Goal: Task Accomplishment & Management: Manage account settings

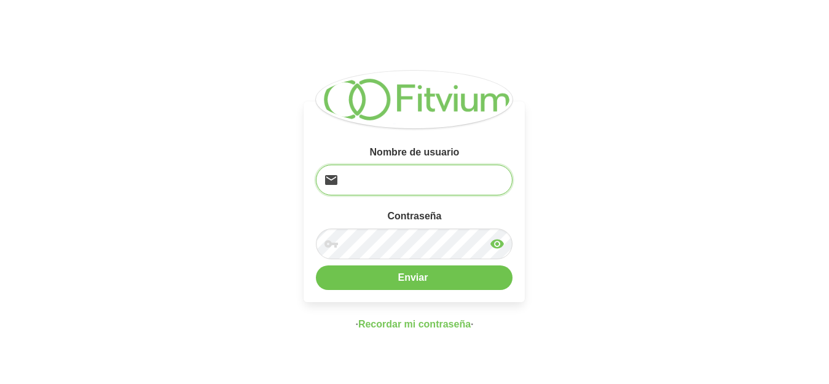
type input "[EMAIL_ADDRESS][DOMAIN_NAME]"
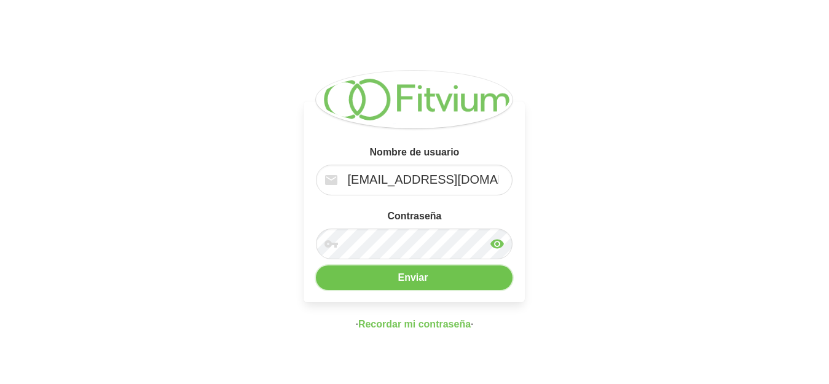
click at [438, 273] on button "Enviar" at bounding box center [414, 278] width 197 height 25
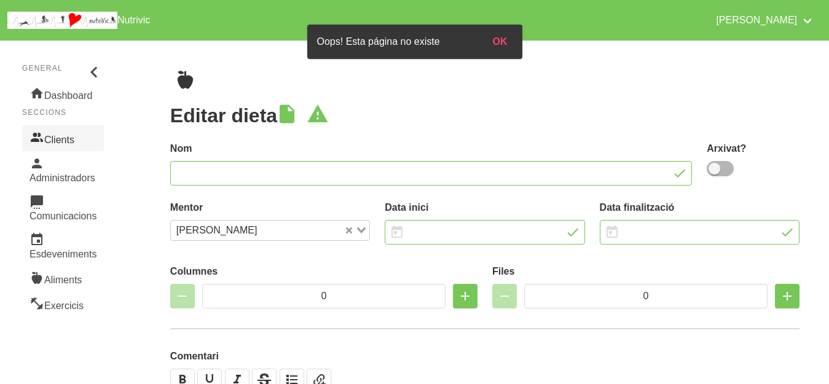
click at [55, 137] on link "Clients" at bounding box center [63, 138] width 82 height 26
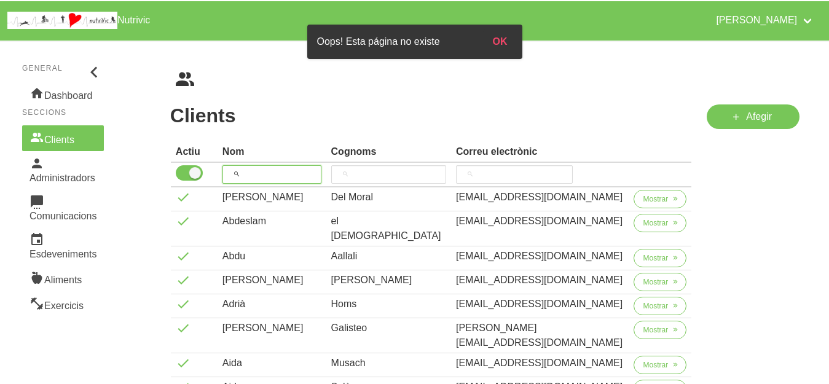
click at [287, 170] on input "search" at bounding box center [271, 174] width 99 height 18
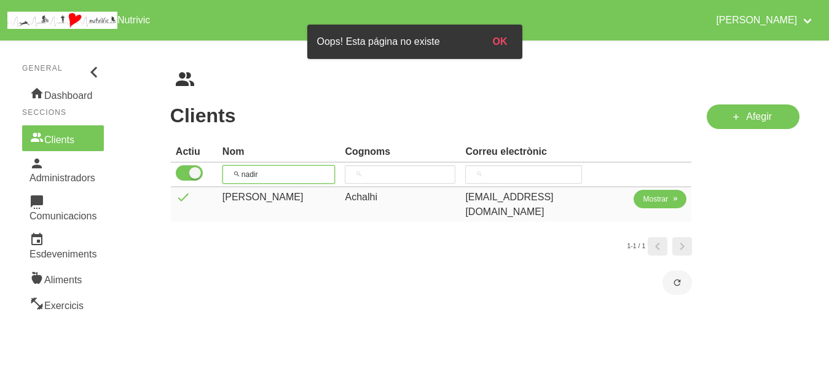
type input "nadir"
click at [666, 190] on button "Mostrar" at bounding box center [660, 199] width 53 height 18
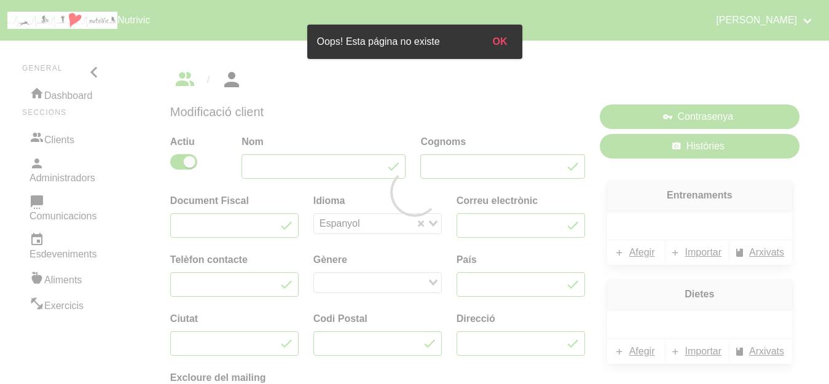
type input "[PERSON_NAME]"
type input "Achalhi"
type input "[EMAIL_ADDRESS][DOMAIN_NAME]"
type input "632524785"
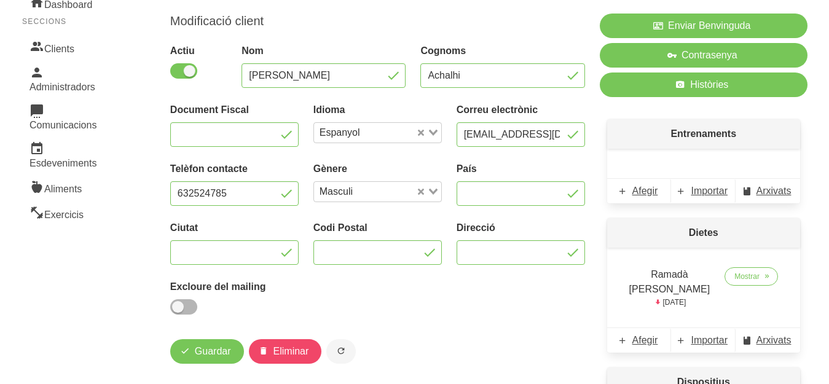
scroll to position [98, 0]
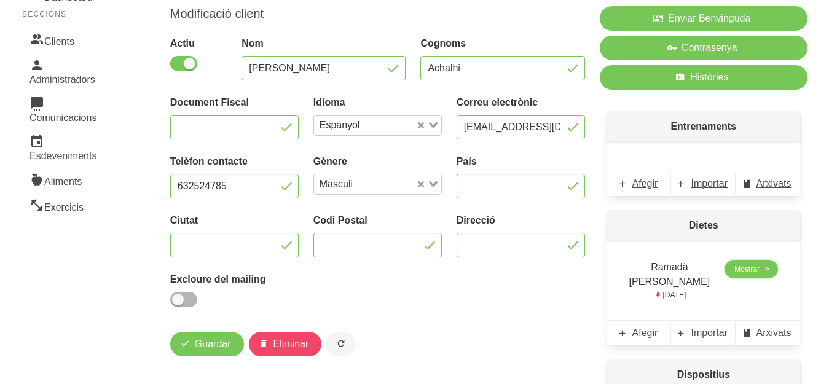
click at [739, 263] on link "Mostrar" at bounding box center [751, 269] width 53 height 18
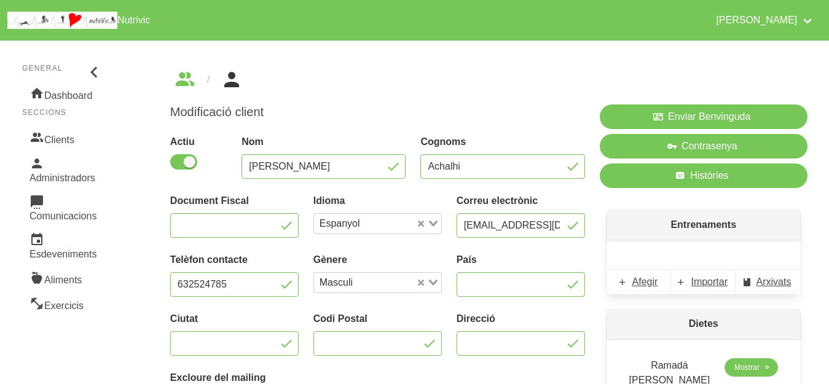
select select "7"
select select "2025"
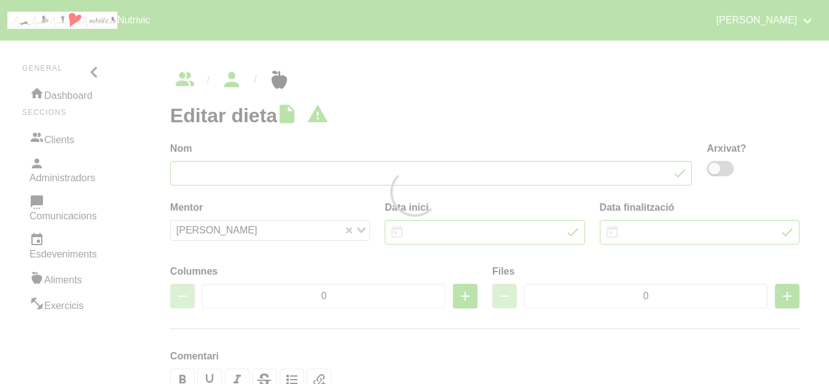
type input "Ramadà [PERSON_NAME]"
type input "[DATE]"
select select "8"
type input "2"
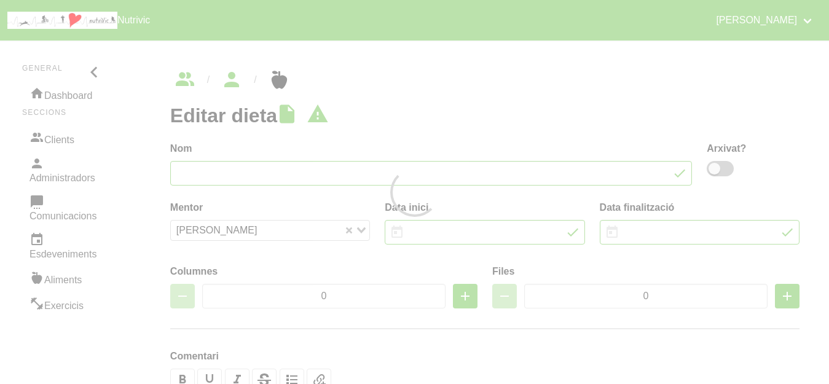
type input "5"
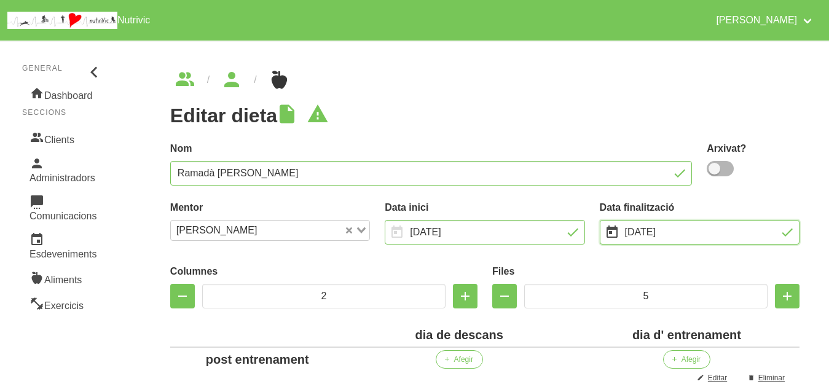
click at [696, 230] on input "[DATE]" at bounding box center [700, 232] width 200 height 25
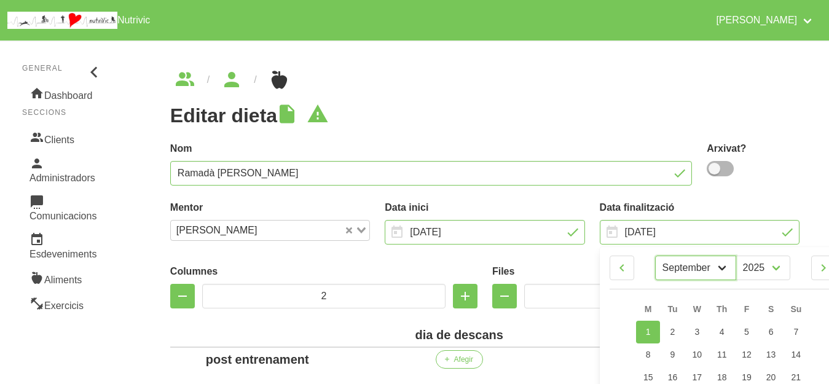
click at [717, 267] on select "January February March April May June July August September October" at bounding box center [695, 268] width 81 height 25
select select "11"
click at [655, 256] on select "January February March April May June July August September October" at bounding box center [695, 268] width 81 height 25
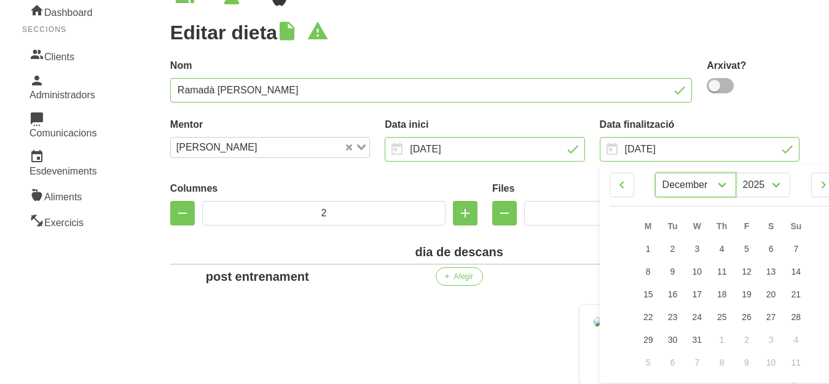
scroll to position [114, 0]
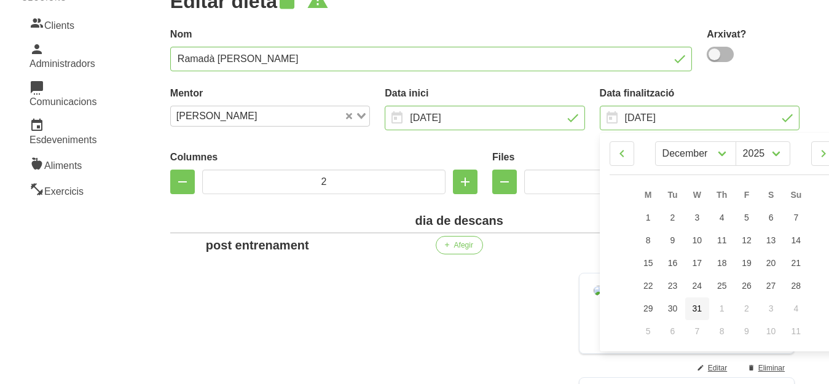
click at [696, 304] on span "31" at bounding box center [698, 309] width 10 height 10
type input "[DATE]"
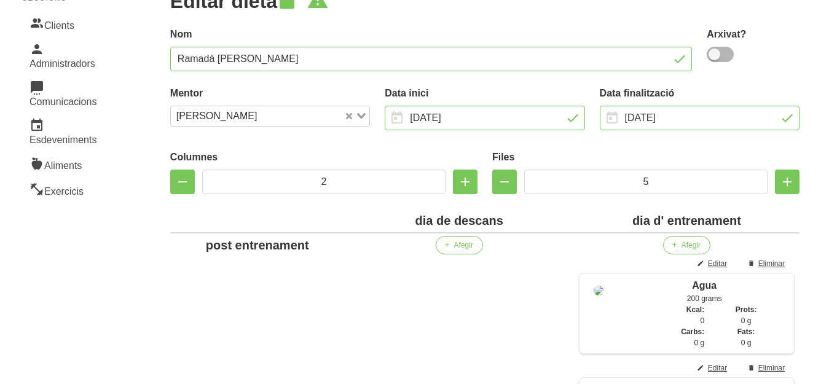
click at [585, 152] on label "Files" at bounding box center [645, 157] width 307 height 15
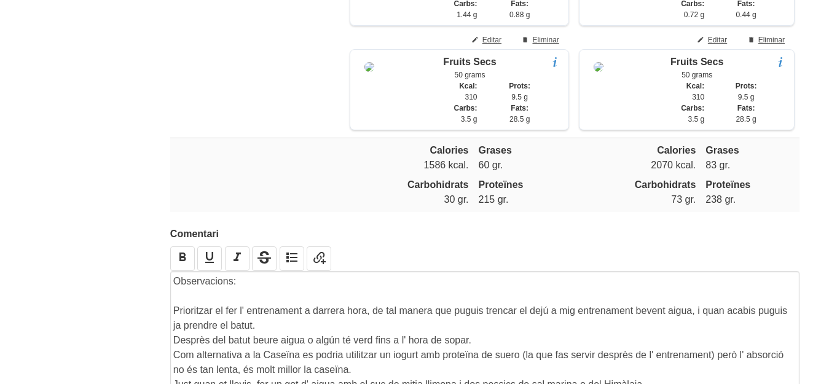
scroll to position [1945, 0]
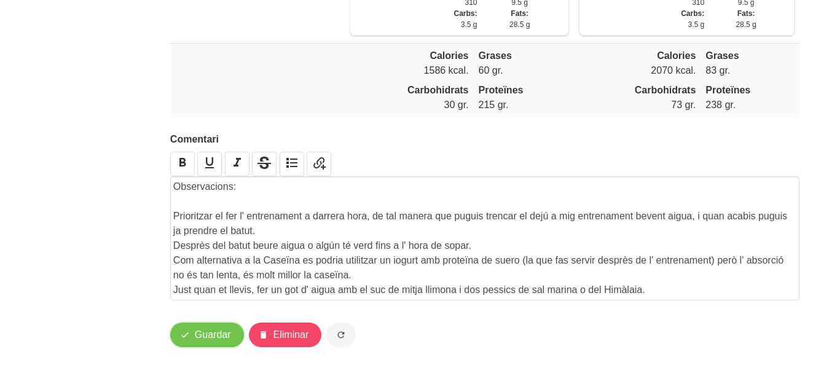
click at [216, 329] on span "Guardar" at bounding box center [213, 335] width 36 height 15
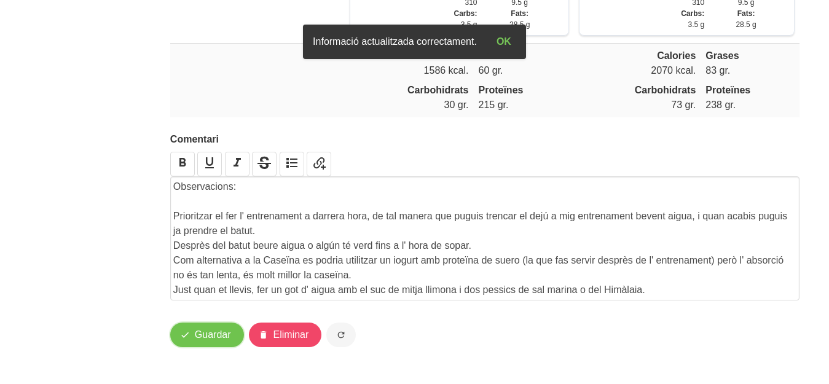
scroll to position [0, 0]
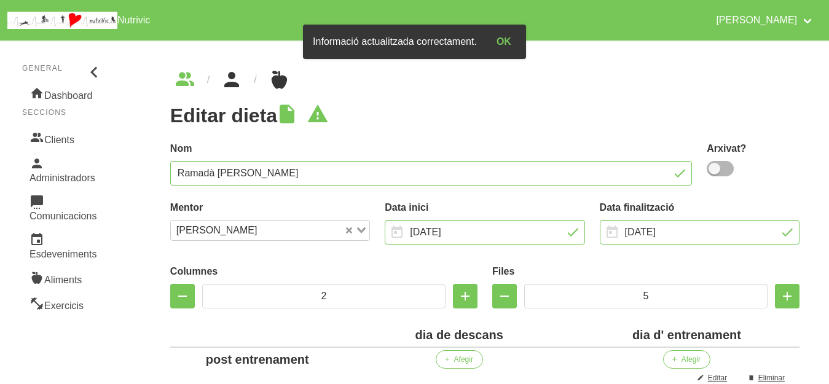
click at [231, 81] on icon "breadcrumbs" at bounding box center [232, 79] width 22 height 33
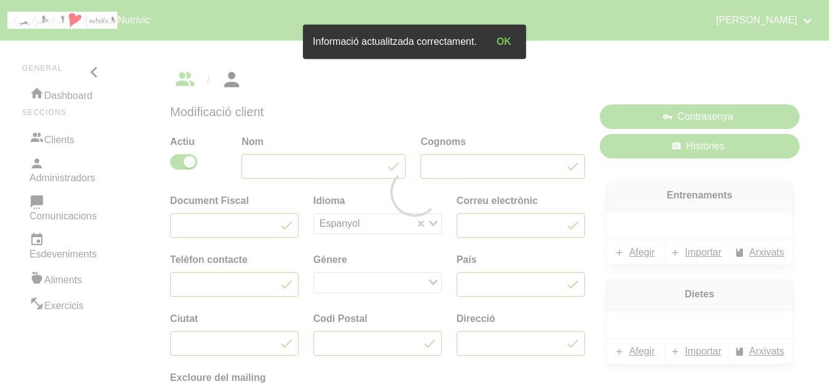
type input "[PERSON_NAME]"
type input "Achalhi"
type input "[EMAIL_ADDRESS][DOMAIN_NAME]"
type input "632524785"
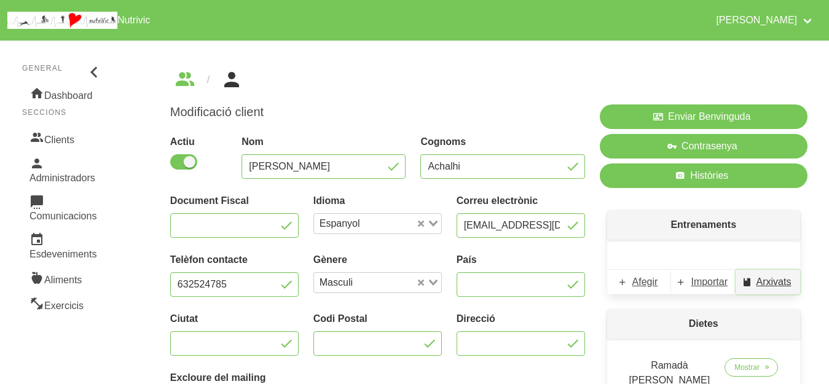
click at [762, 281] on span "Arxivats" at bounding box center [774, 282] width 35 height 15
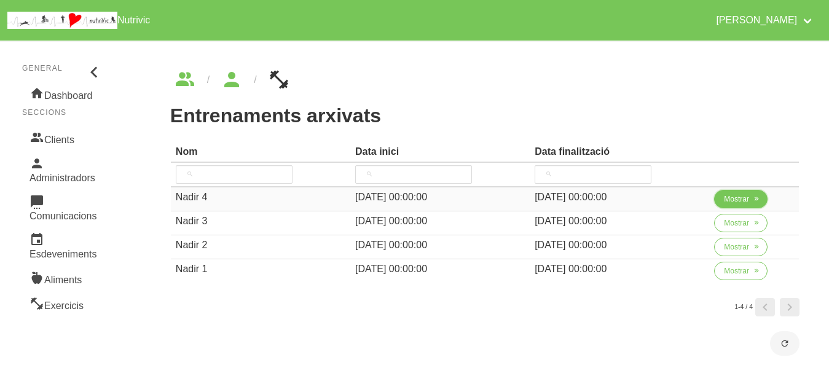
click at [737, 196] on span "Mostrar" at bounding box center [736, 199] width 25 height 11
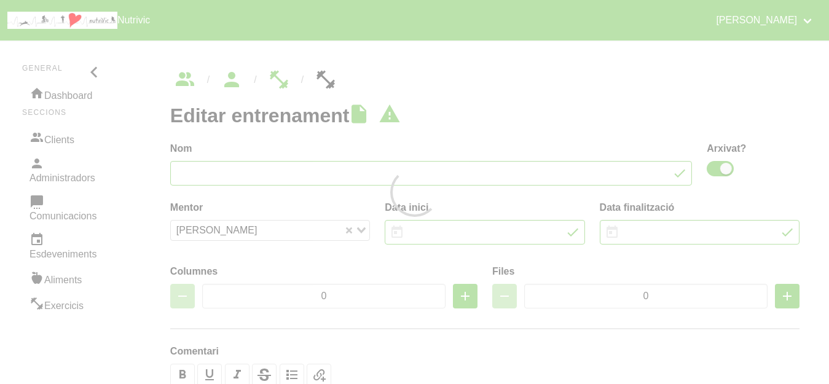
type input "Nadir 4"
checkbox input "true"
type input "[DATE]"
type input "4"
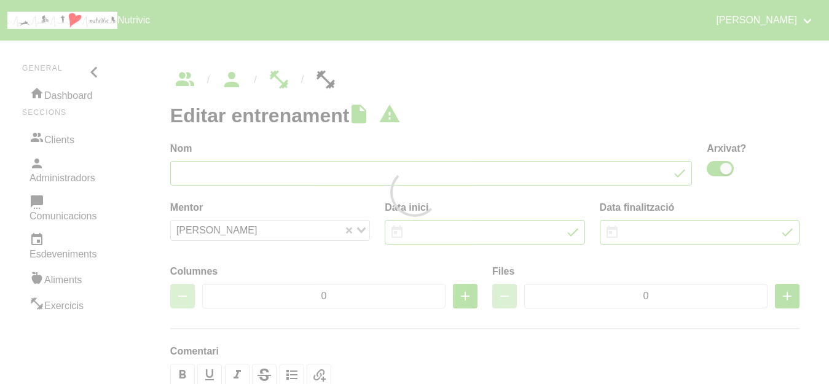
type input "7"
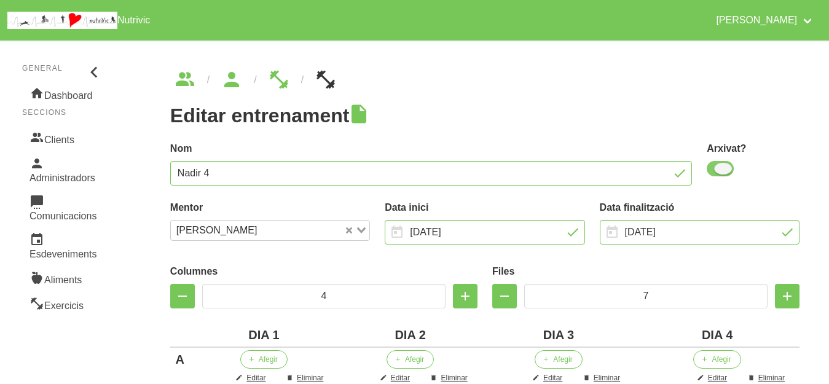
click at [724, 167] on span at bounding box center [720, 168] width 27 height 15
click at [715, 167] on input "checkbox" at bounding box center [711, 169] width 8 height 8
checkbox input "false"
click at [687, 226] on input "[DATE]" at bounding box center [700, 232] width 200 height 25
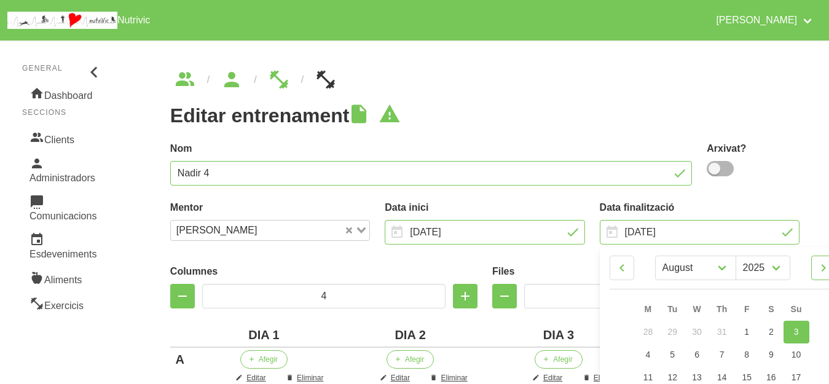
click at [822, 272] on icon at bounding box center [823, 268] width 15 height 22
select select "8"
click at [798, 371] on link "21" at bounding box center [796, 377] width 26 height 23
type input "[DATE]"
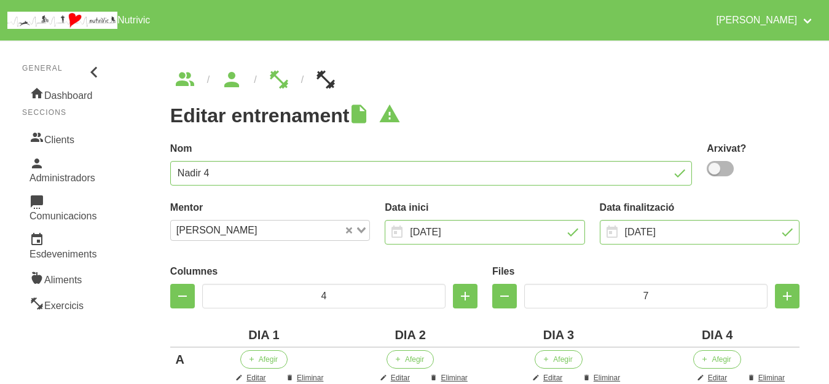
click at [602, 106] on h1 "Editar entrenament" at bounding box center [484, 115] width 629 height 22
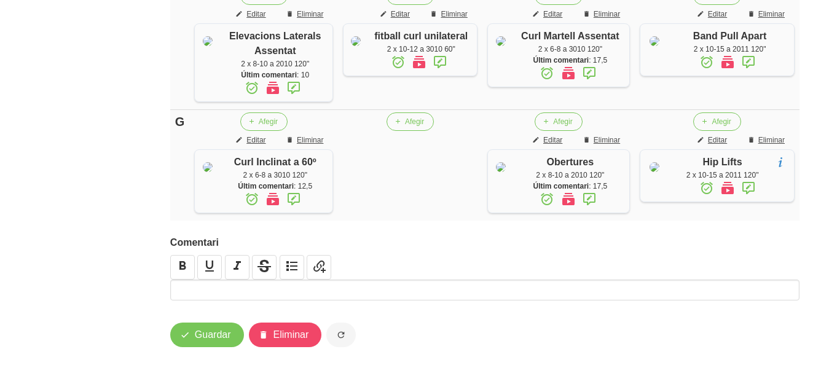
scroll to position [1063, 0]
click at [216, 333] on span "Guardar" at bounding box center [213, 335] width 36 height 15
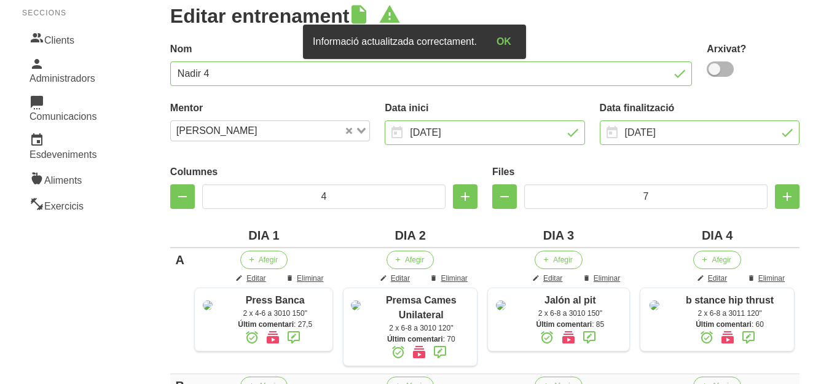
scroll to position [0, 0]
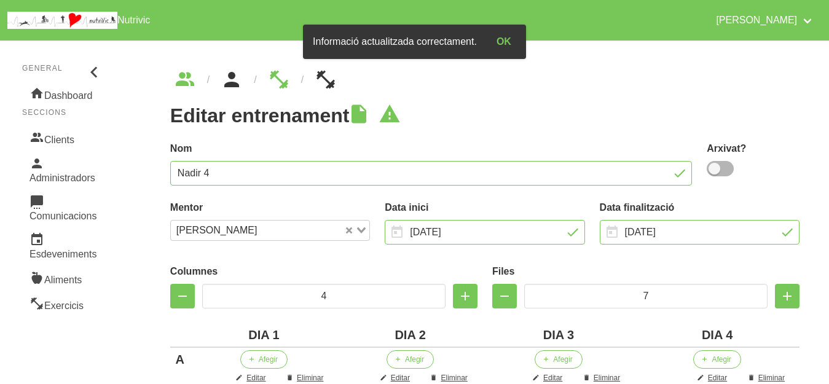
click at [234, 87] on icon "breadcrumbs" at bounding box center [232, 79] width 22 height 33
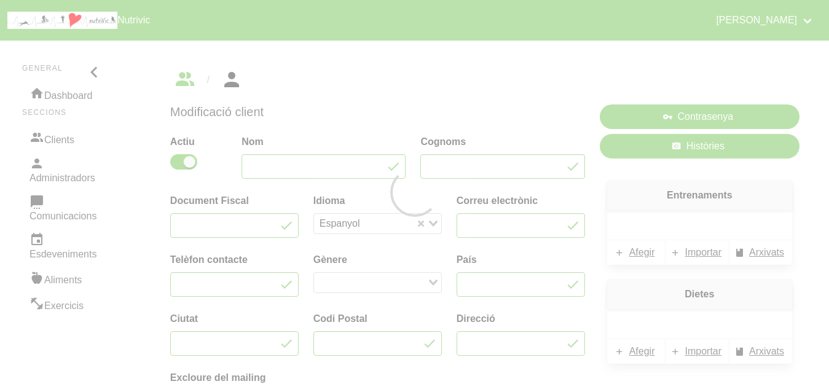
type input "[PERSON_NAME]"
type input "Achalhi"
type input "[EMAIL_ADDRESS][DOMAIN_NAME]"
type input "632524785"
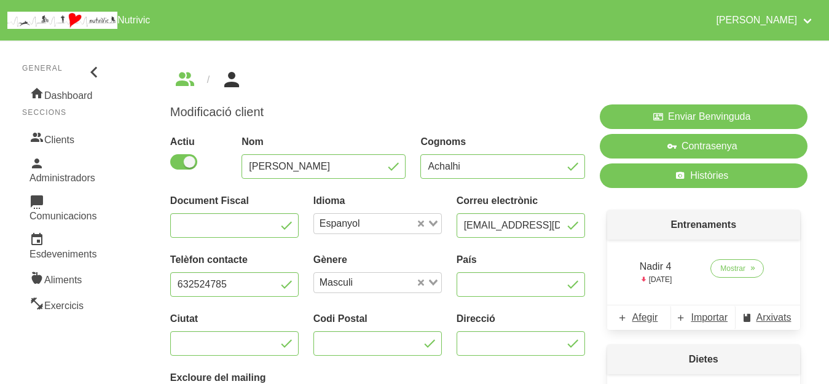
click at [422, 74] on ul "breadcrumbs" at bounding box center [484, 80] width 629 height 20
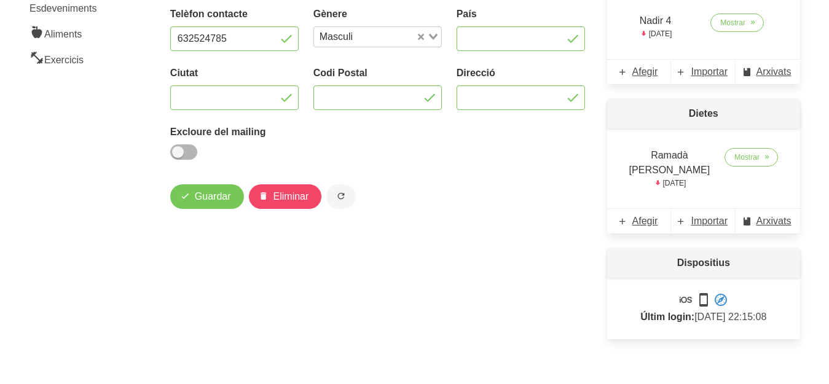
click at [471, 229] on div "Modificació client Actiu Nom Nadir Cognoms Achalhi Document Fiscal Idioma Espan…" at bounding box center [378, 102] width 430 height 503
